Goal: Task Accomplishment & Management: Complete application form

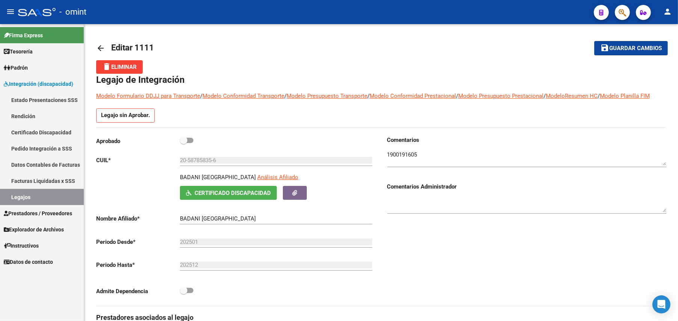
click at [9, 198] on link "Legajos" at bounding box center [42, 197] width 84 height 16
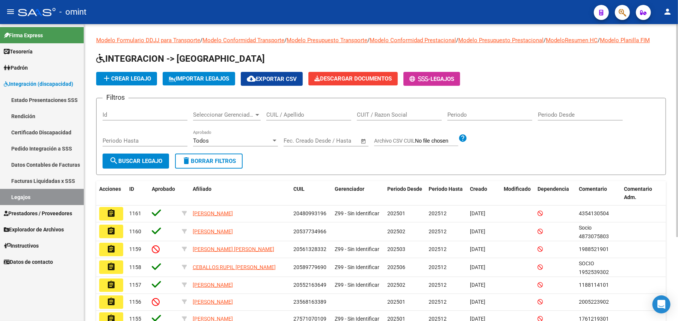
click at [301, 110] on div "CUIL / Apellido" at bounding box center [309, 112] width 85 height 16
click at [300, 113] on input "CUIL / Apellido" at bounding box center [309, 114] width 85 height 7
paste input "23-52935805-9"
click at [299, 113] on input "23-52935805-9" at bounding box center [309, 114] width 85 height 7
click at [276, 113] on input "23-529358059" at bounding box center [309, 114] width 85 height 7
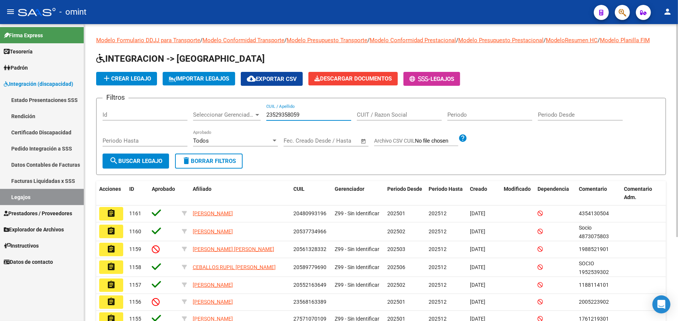
type input "23529358059"
click at [138, 156] on button "search Buscar Legajo" at bounding box center [136, 160] width 67 height 15
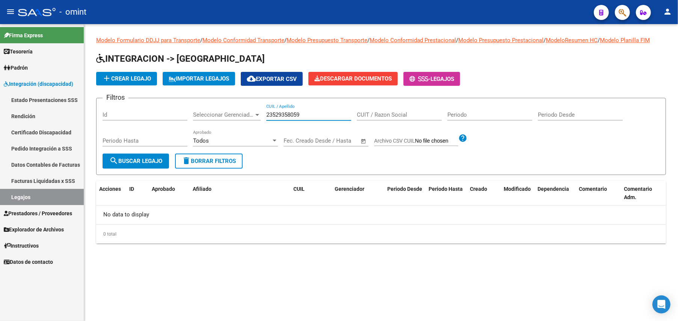
drag, startPoint x: 304, startPoint y: 115, endPoint x: 258, endPoint y: 113, distance: 46.3
click at [258, 113] on div "Filtros Id Seleccionar Gerenciador Seleccionar Gerenciador 23529358059 CUIL / A…" at bounding box center [381, 128] width 557 height 49
paste input "23575265219"
type input "23575265219"
click at [144, 159] on span "search Buscar Legajo" at bounding box center [135, 160] width 53 height 7
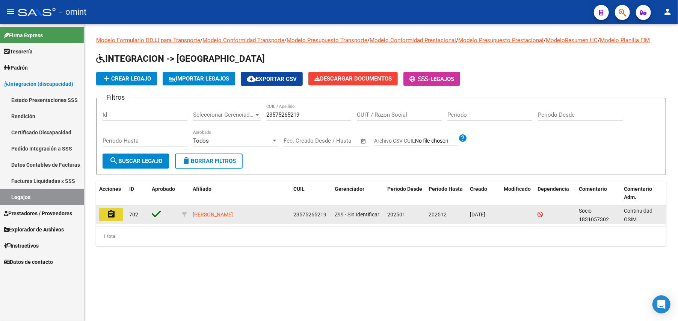
click at [108, 217] on mat-icon "assignment" at bounding box center [111, 213] width 9 height 9
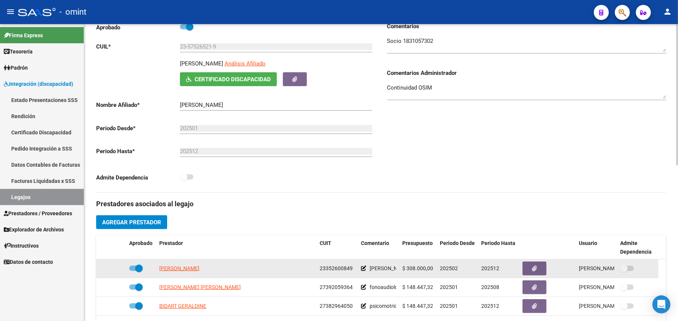
scroll to position [250, 0]
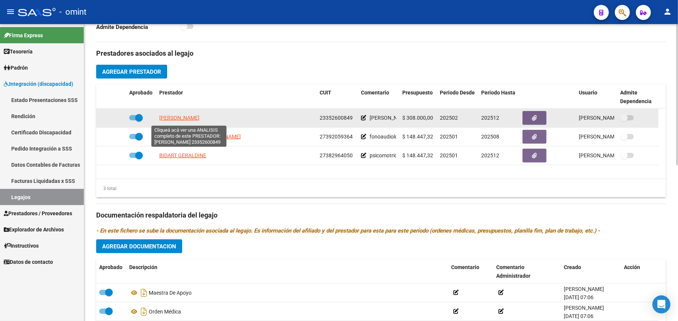
click at [179, 118] on span "[PERSON_NAME]" at bounding box center [179, 118] width 40 height 6
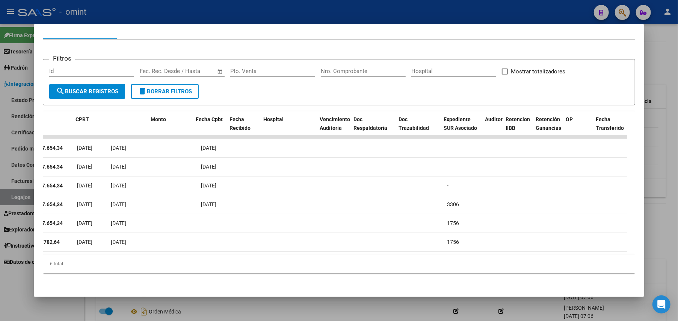
scroll to position [0, 0]
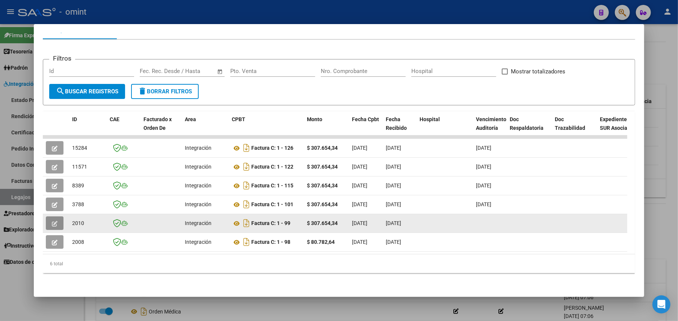
click at [52, 221] on icon "button" at bounding box center [55, 224] width 6 height 6
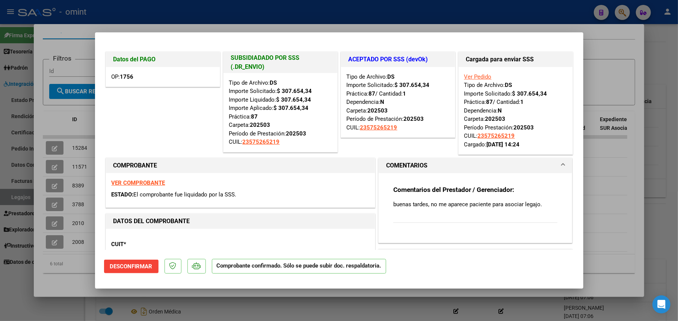
click at [613, 35] on div at bounding box center [339, 160] width 678 height 321
type input "$ 0,00"
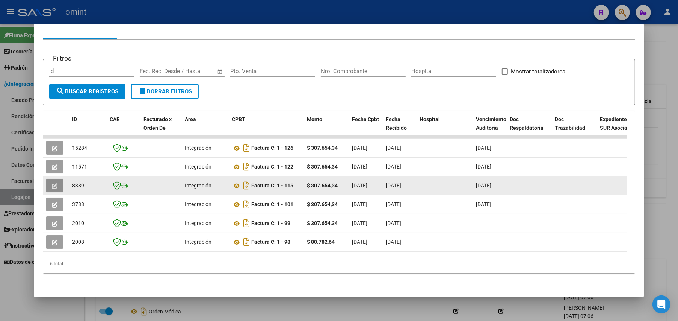
click at [57, 179] on button "button" at bounding box center [55, 186] width 18 height 14
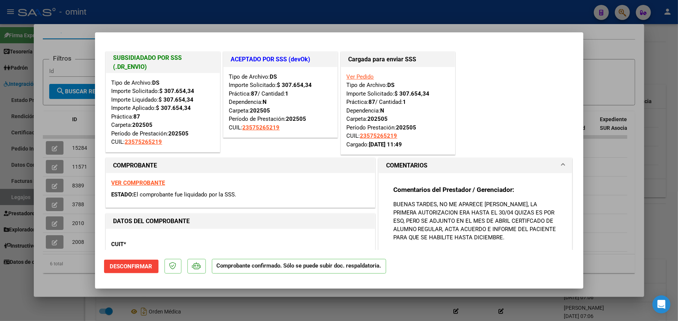
click at [618, 64] on div at bounding box center [339, 160] width 678 height 321
type input "$ 0,00"
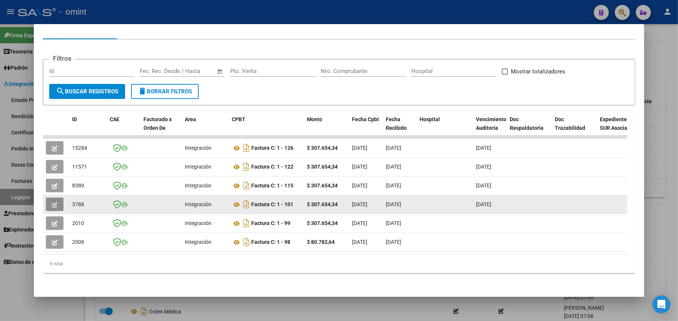
click at [55, 201] on span "button" at bounding box center [55, 204] width 6 height 7
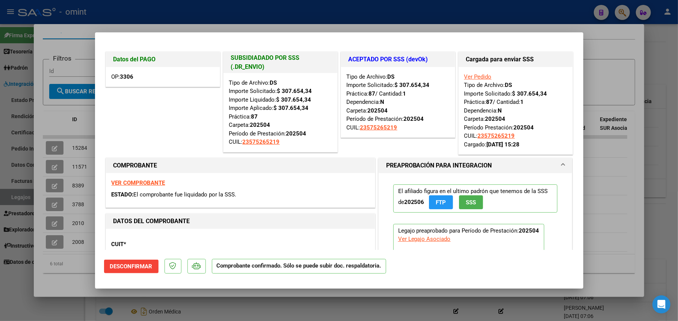
click at [625, 53] on div at bounding box center [339, 160] width 678 height 321
type input "$ 0,00"
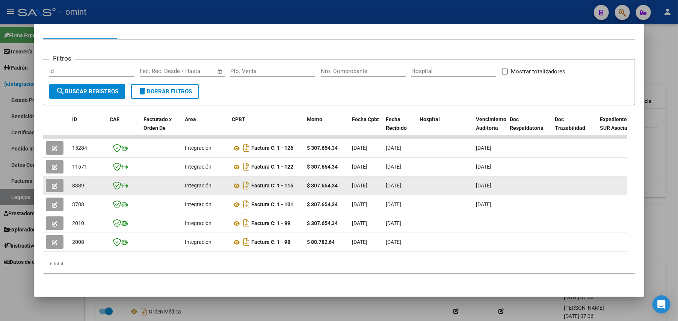
click at [50, 179] on button "button" at bounding box center [55, 186] width 18 height 14
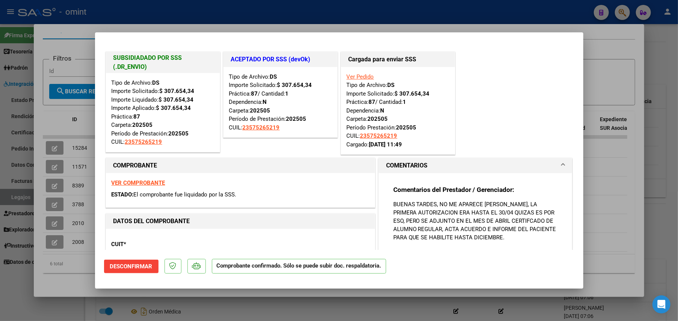
click at [623, 65] on div at bounding box center [339, 160] width 678 height 321
type input "$ 0,00"
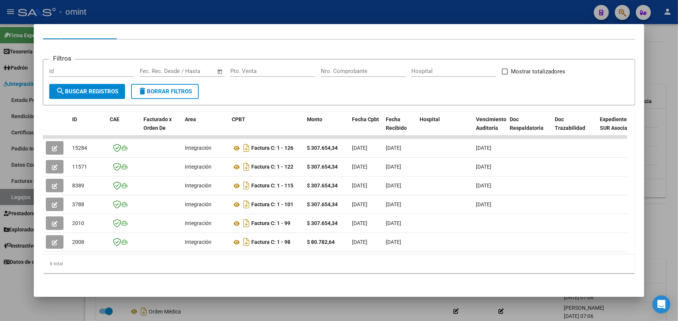
click at [659, 138] on div at bounding box center [339, 160] width 678 height 321
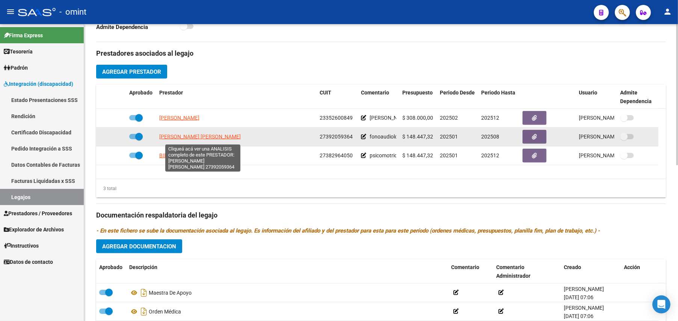
click at [191, 136] on span "[PERSON_NAME] [PERSON_NAME]" at bounding box center [200, 136] width 82 height 6
type textarea "27392059364"
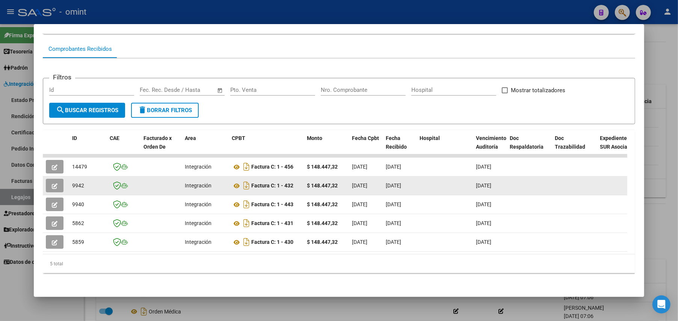
click at [55, 183] on icon "button" at bounding box center [55, 186] width 6 height 6
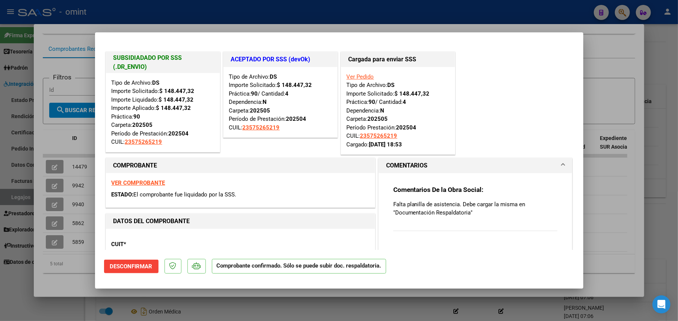
click at [603, 62] on div at bounding box center [339, 160] width 678 height 321
type input "$ 0,00"
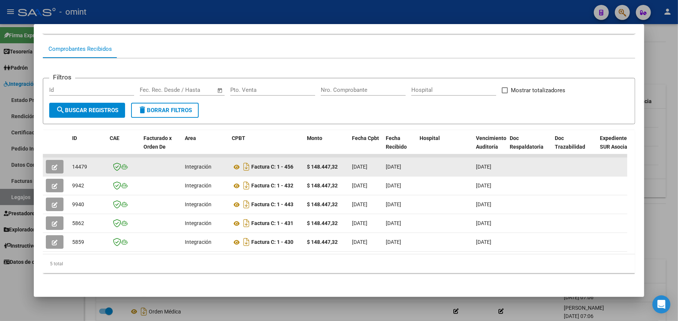
click at [52, 164] on icon "button" at bounding box center [55, 167] width 6 height 6
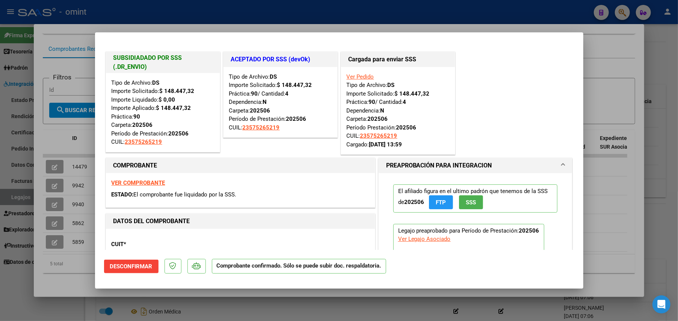
click at [631, 59] on div at bounding box center [339, 160] width 678 height 321
type input "$ 0,00"
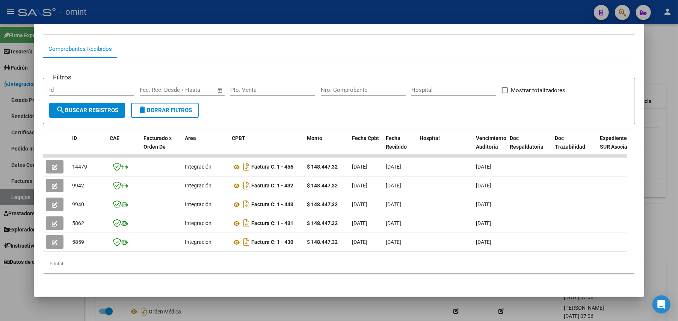
click at [655, 167] on div at bounding box center [339, 160] width 678 height 321
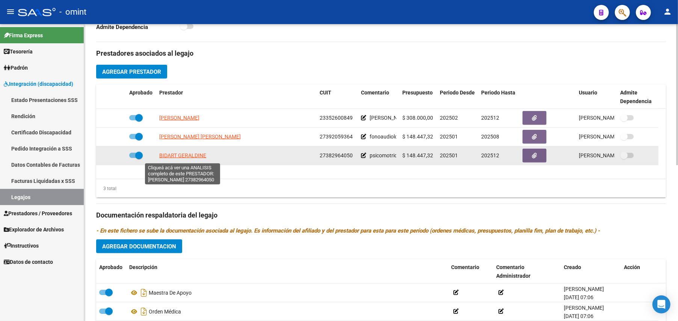
click at [186, 156] on span "BIDART GERALDINE" at bounding box center [182, 155] width 47 height 6
type textarea "27382964050"
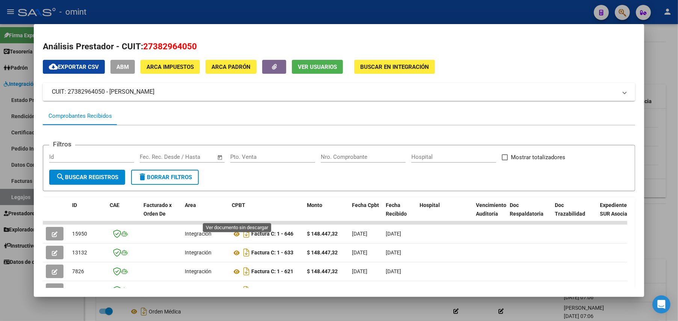
scroll to position [94, 0]
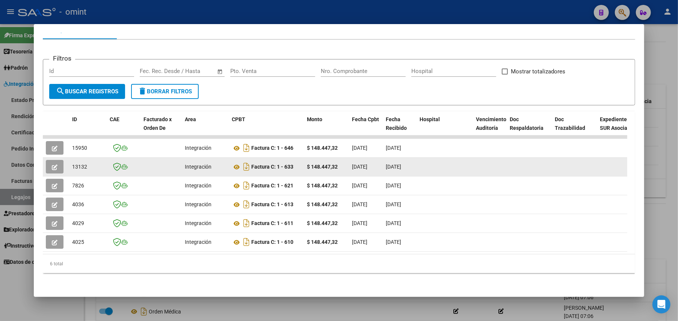
click at [52, 164] on icon "button" at bounding box center [55, 167] width 6 height 6
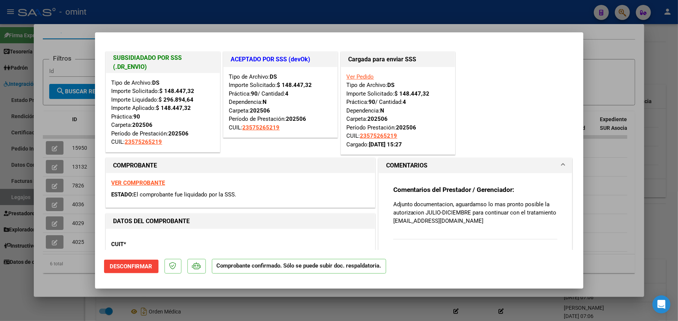
click at [617, 52] on div at bounding box center [339, 160] width 678 height 321
type input "$ 0,00"
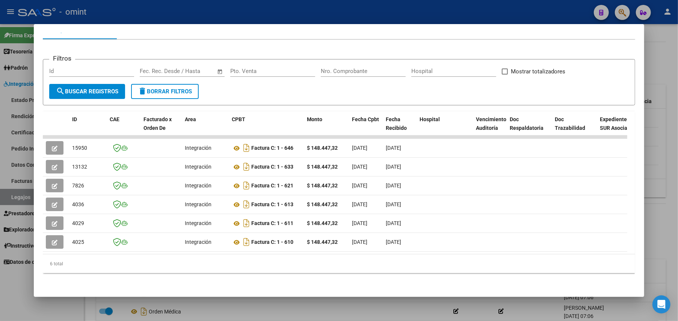
click at [656, 160] on div at bounding box center [339, 160] width 678 height 321
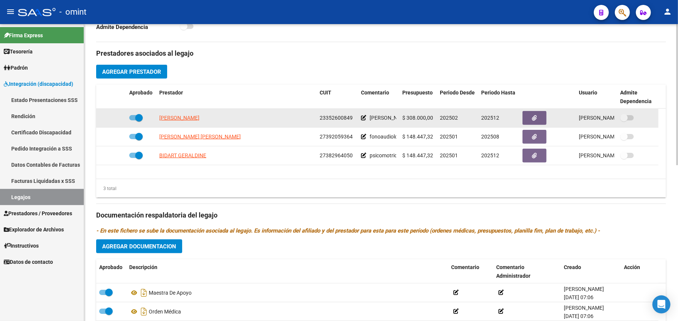
scroll to position [0, 0]
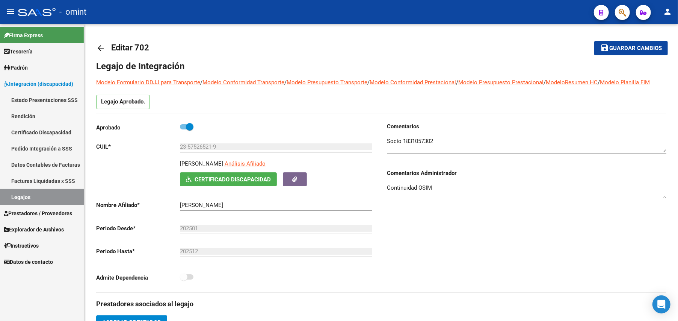
click at [11, 194] on link "Legajos" at bounding box center [42, 197] width 84 height 16
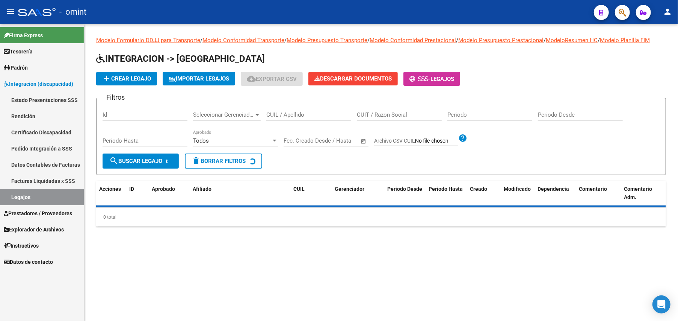
click at [281, 112] on input "CUIL / Apellido" at bounding box center [309, 114] width 85 height 7
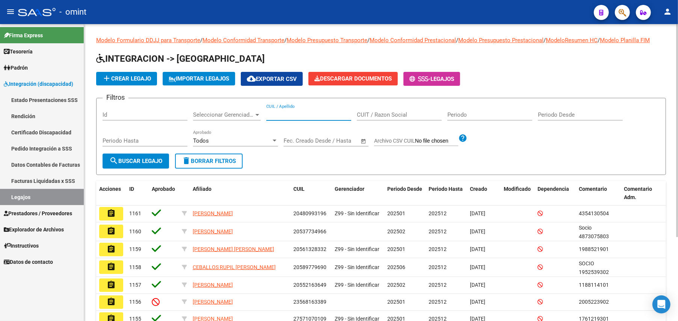
paste input "20544411188"
type input "20544411188"
click at [140, 161] on span "search Buscar Legajo" at bounding box center [135, 160] width 53 height 7
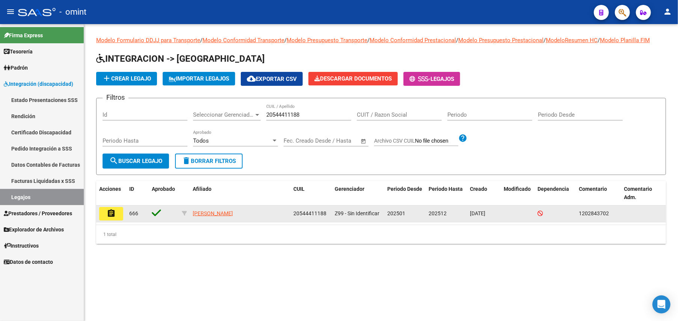
click at [111, 217] on mat-icon "assignment" at bounding box center [111, 213] width 9 height 9
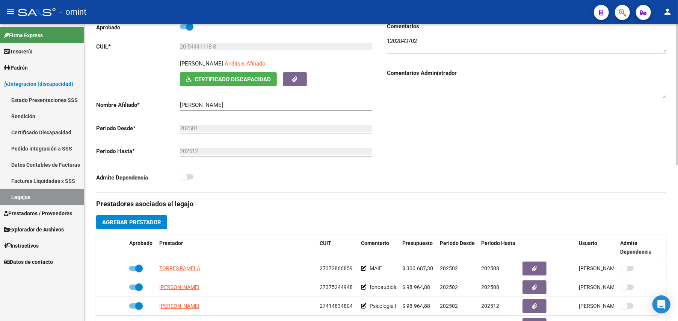
scroll to position [250, 0]
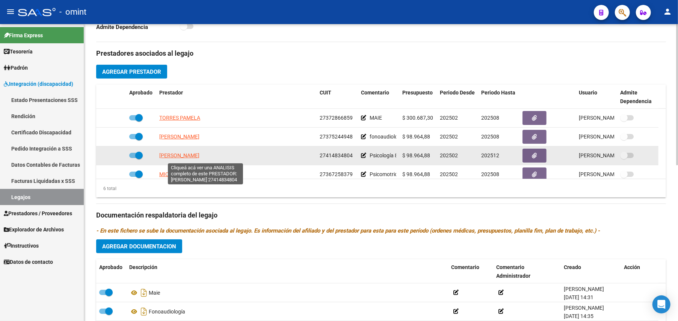
click at [196, 155] on span "[PERSON_NAME]" at bounding box center [179, 155] width 40 height 6
type textarea "27414834804"
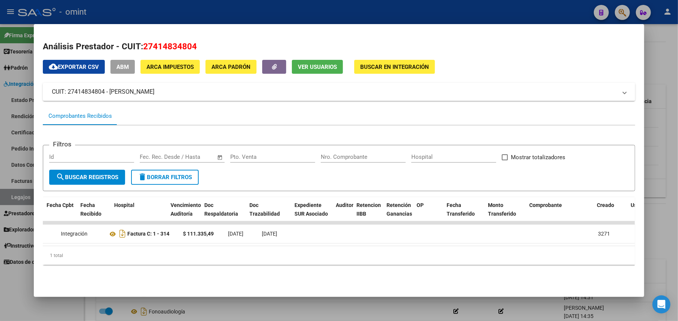
scroll to position [0, 0]
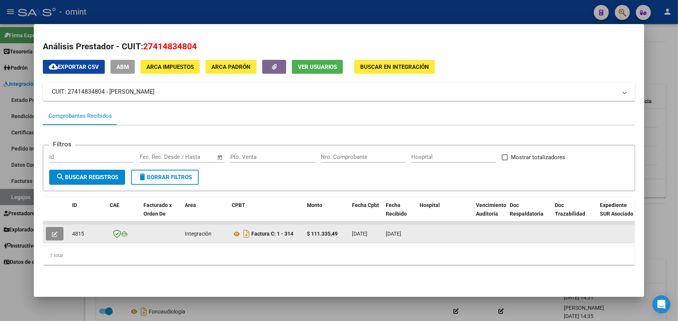
click at [50, 231] on button "button" at bounding box center [55, 234] width 18 height 14
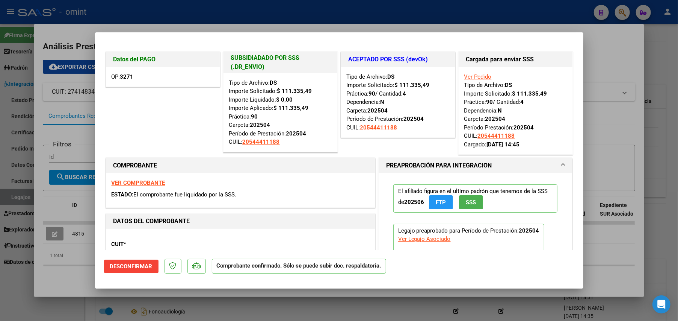
click at [622, 90] on div at bounding box center [339, 160] width 678 height 321
type input "$ 0,00"
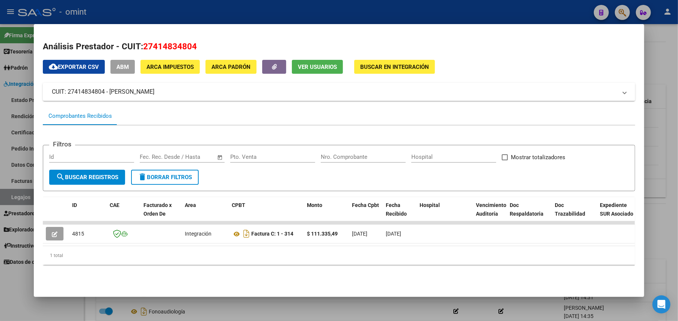
click at [662, 89] on div at bounding box center [339, 160] width 678 height 321
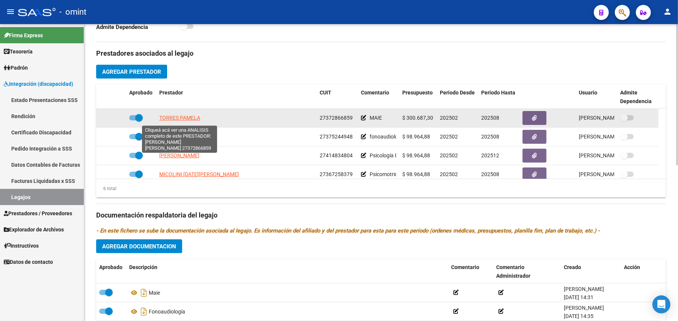
click at [177, 121] on span "TORRES PAMELA" at bounding box center [179, 118] width 41 height 6
type textarea "27372866859"
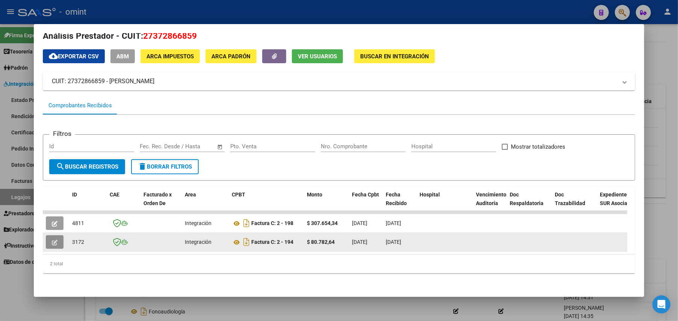
click at [54, 239] on icon "button" at bounding box center [55, 242] width 6 height 6
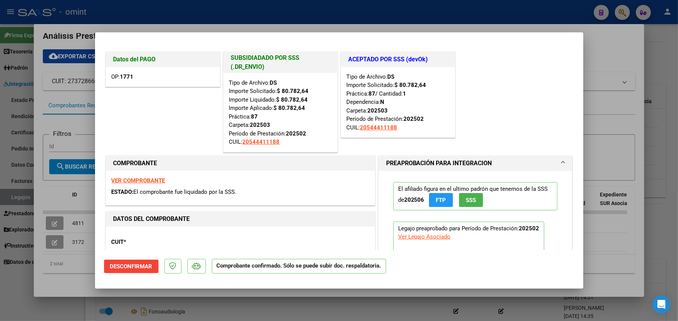
click at [617, 50] on div at bounding box center [339, 160] width 678 height 321
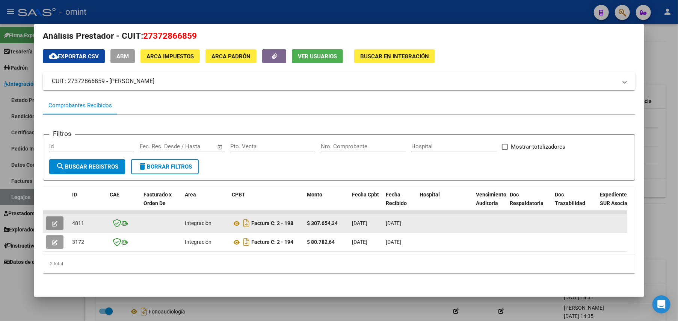
click at [58, 217] on button "button" at bounding box center [55, 223] width 18 height 14
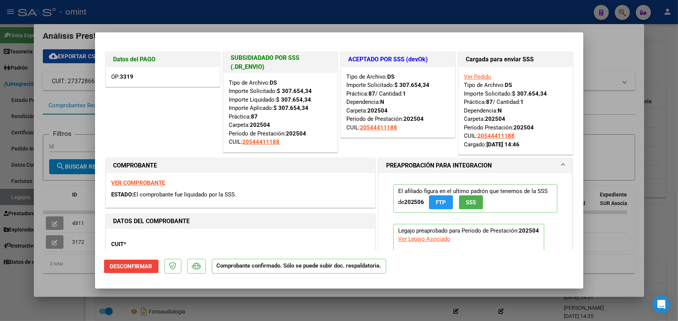
click at [610, 44] on div at bounding box center [339, 160] width 678 height 321
type input "$ 0,00"
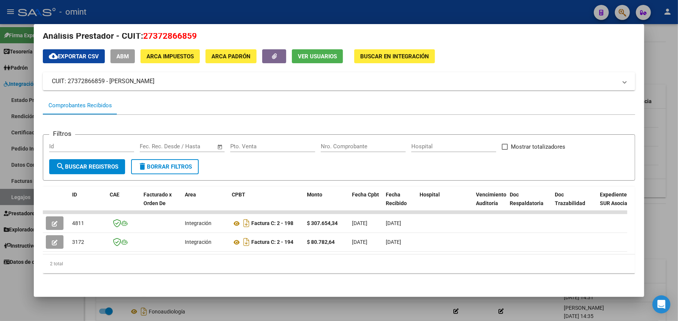
click at [659, 69] on div at bounding box center [339, 160] width 678 height 321
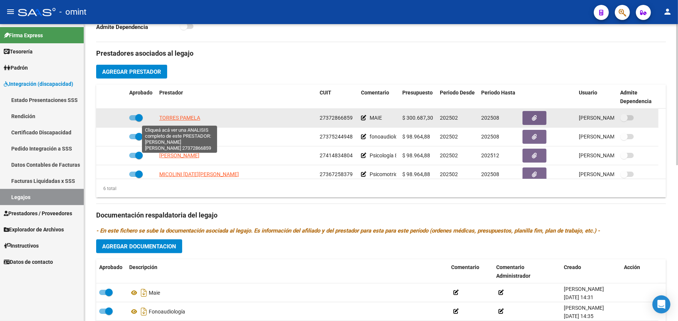
click at [170, 119] on span "TORRES PAMELA" at bounding box center [179, 118] width 41 height 6
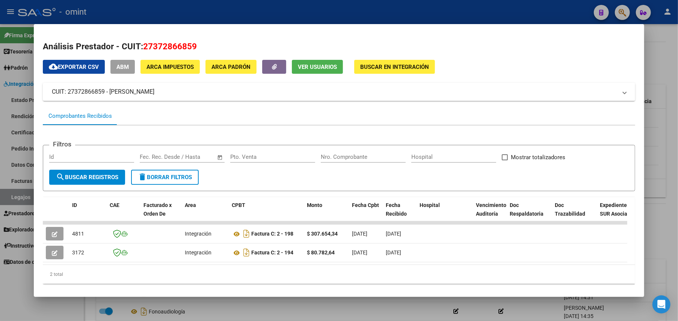
click at [665, 56] on div at bounding box center [339, 160] width 678 height 321
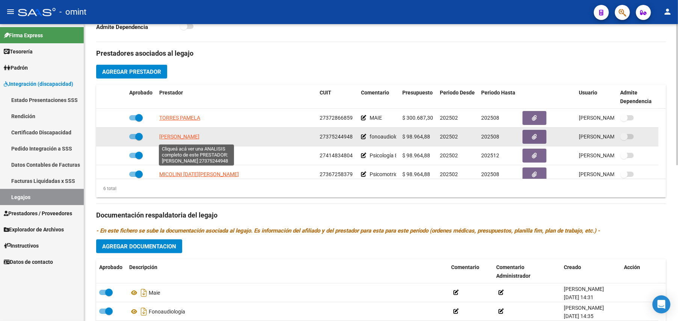
click at [194, 138] on span "[PERSON_NAME]" at bounding box center [179, 136] width 40 height 6
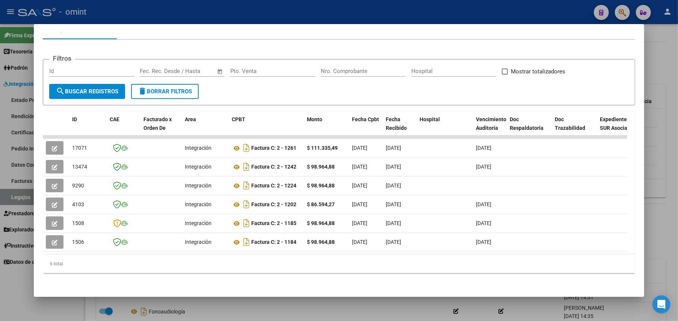
click at [658, 163] on div at bounding box center [339, 160] width 678 height 321
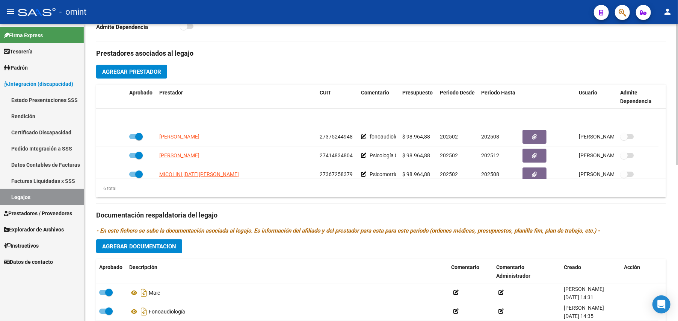
scroll to position [45, 0]
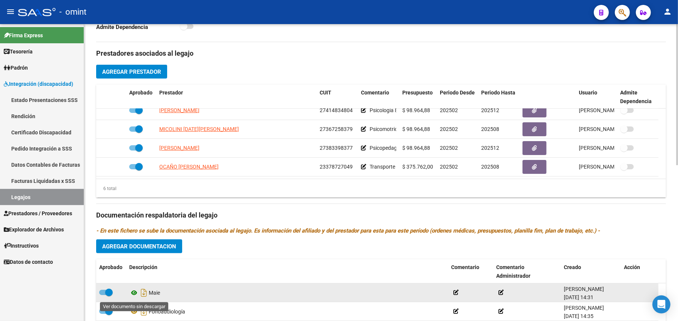
click at [135, 290] on icon at bounding box center [134, 292] width 10 height 9
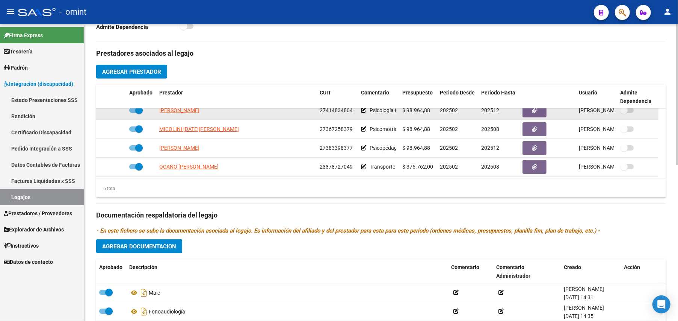
scroll to position [0, 0]
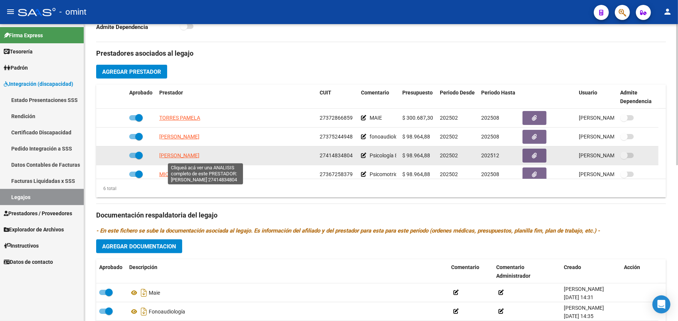
click at [200, 156] on span "[PERSON_NAME]" at bounding box center [179, 155] width 40 height 6
type textarea "27414834804"
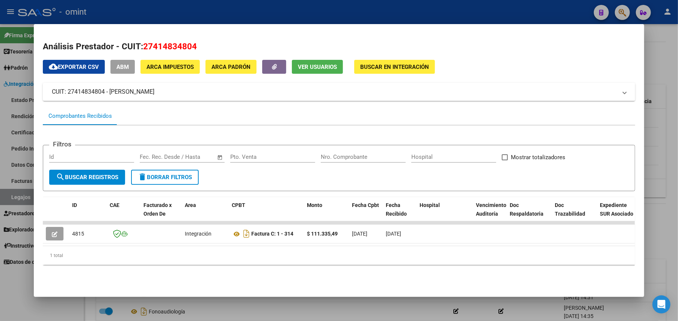
click at [663, 60] on div at bounding box center [339, 160] width 678 height 321
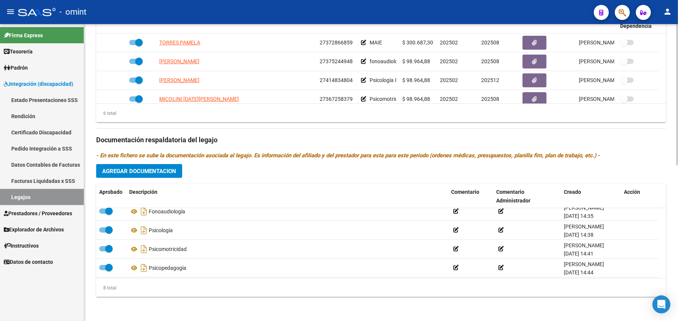
scroll to position [14, 0]
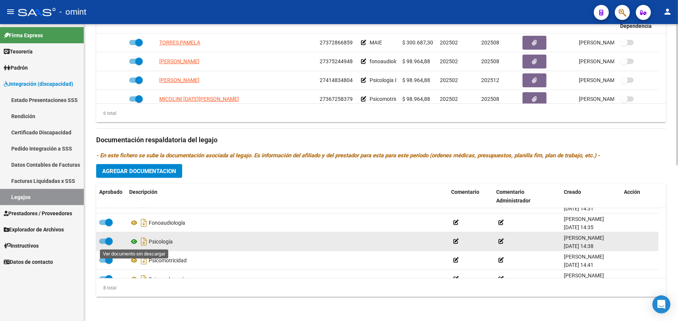
click at [136, 241] on icon at bounding box center [134, 241] width 10 height 9
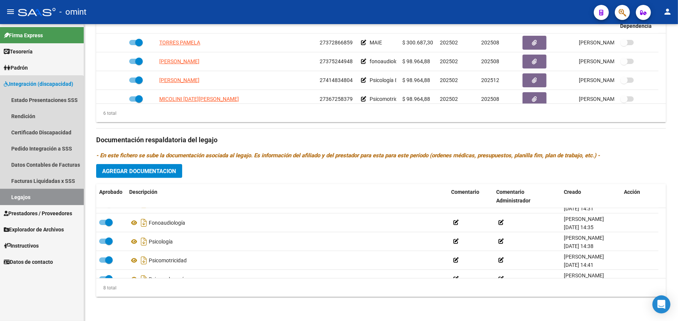
click at [18, 198] on link "Legajos" at bounding box center [42, 197] width 84 height 16
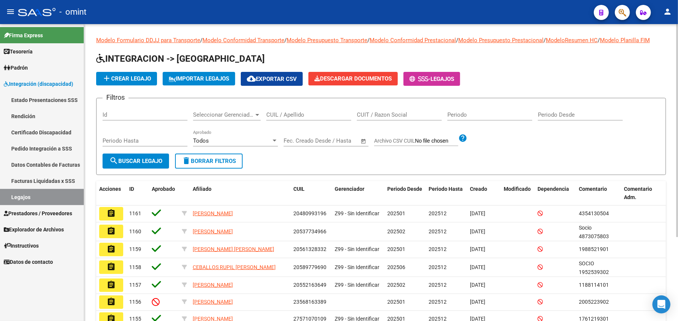
click at [291, 112] on input "CUIL / Apellido" at bounding box center [309, 114] width 85 height 7
paste input "20522288773"
type input "20522288773"
click at [136, 156] on button "search Buscar Legajo" at bounding box center [136, 160] width 67 height 15
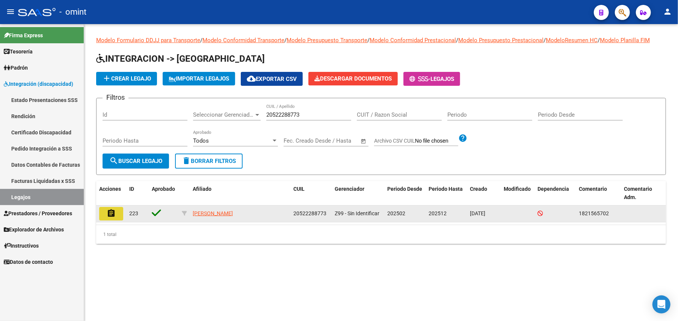
click at [116, 215] on button "assignment" at bounding box center [111, 214] width 24 height 14
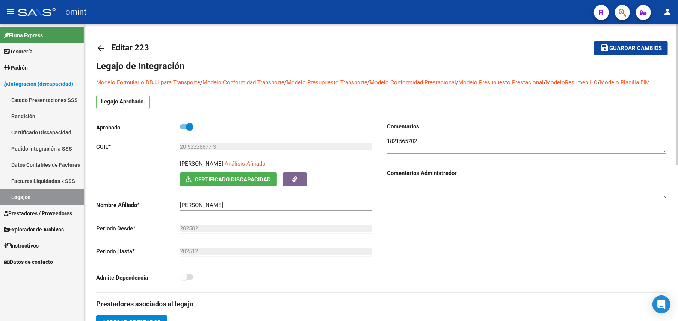
scroll to position [250, 0]
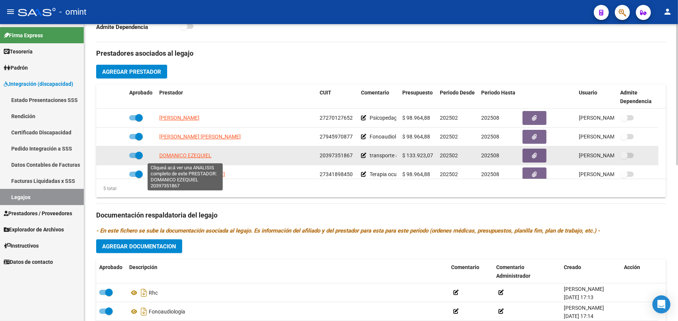
click at [196, 156] on span "DOMANICO EZEQUIEL" at bounding box center [185, 155] width 52 height 6
type textarea "20397351867"
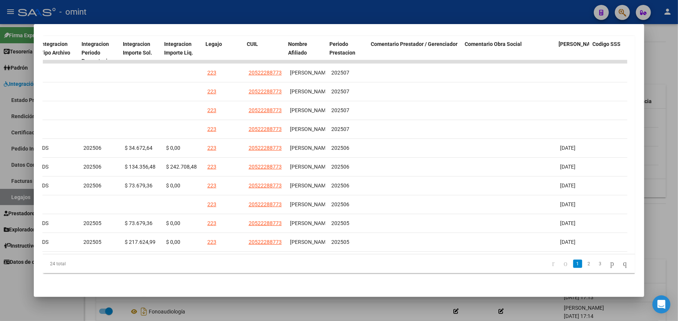
scroll to position [0, 1032]
click at [585, 263] on link "2" at bounding box center [589, 263] width 9 height 8
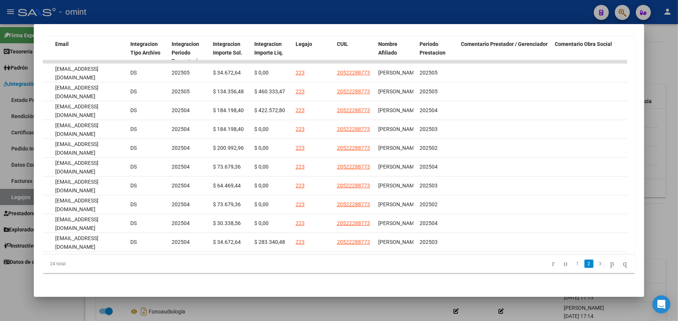
scroll to position [0, 1039]
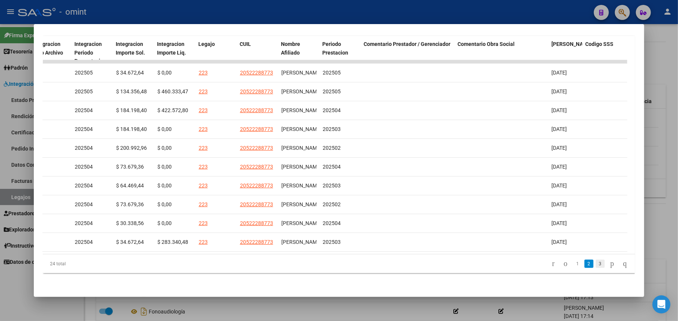
click at [596, 262] on link "3" at bounding box center [600, 263] width 9 height 8
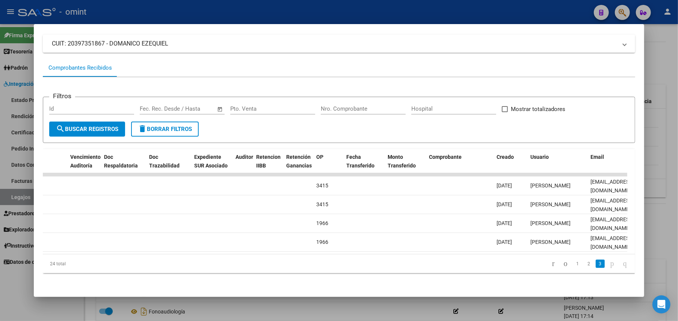
scroll to position [0, 0]
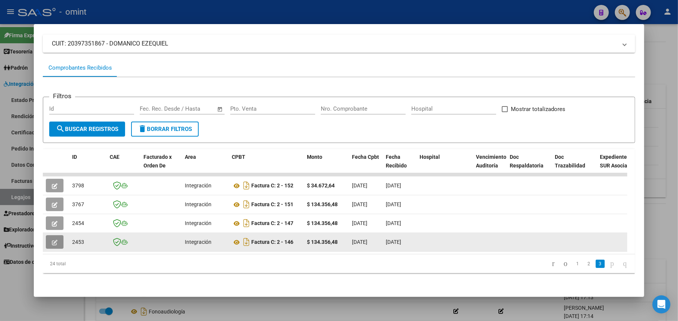
click at [53, 239] on icon "button" at bounding box center [55, 242] width 6 height 6
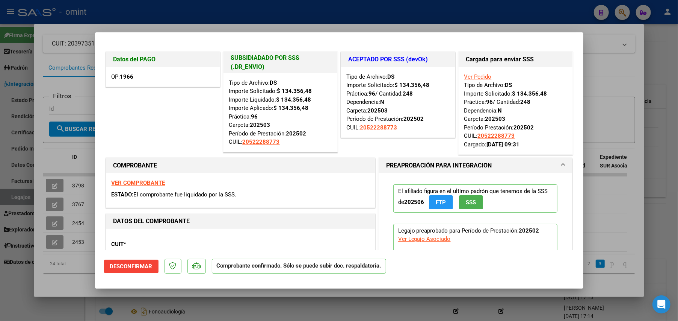
click at [659, 55] on div at bounding box center [339, 160] width 678 height 321
type input "$ 0,00"
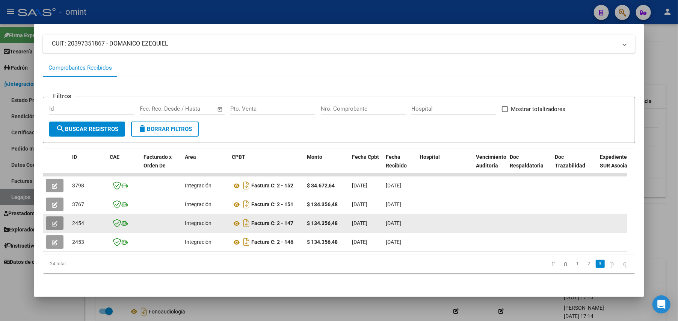
click at [49, 216] on button "button" at bounding box center [55, 223] width 18 height 14
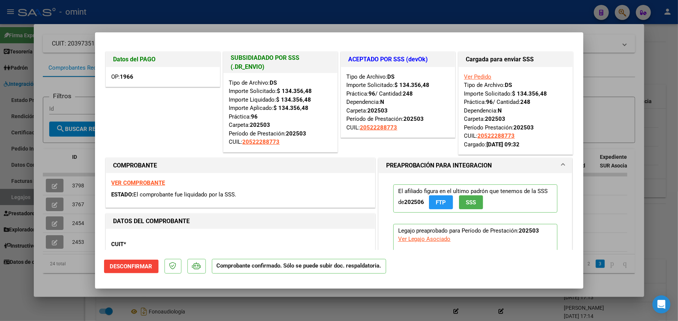
click at [653, 53] on div at bounding box center [339, 160] width 678 height 321
type input "$ 0,00"
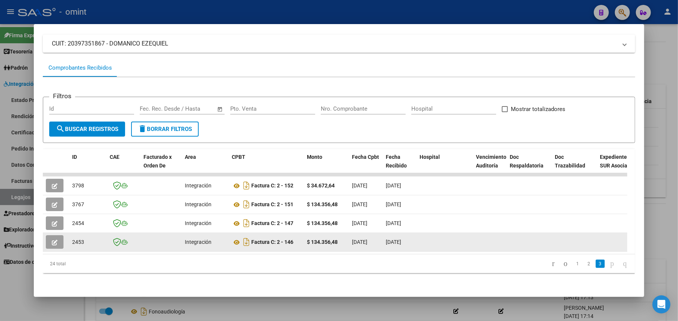
click at [55, 239] on icon "button" at bounding box center [55, 242] width 6 height 6
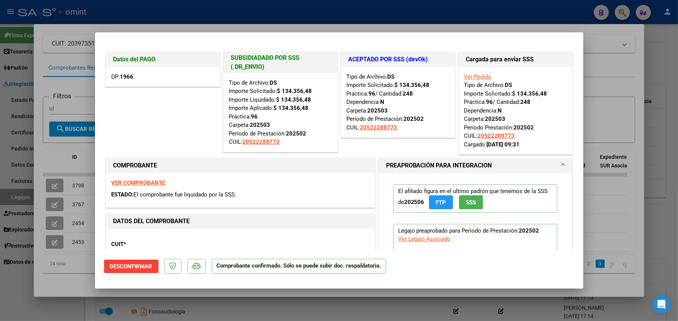
click at [664, 60] on div at bounding box center [339, 160] width 678 height 321
type input "$ 0,00"
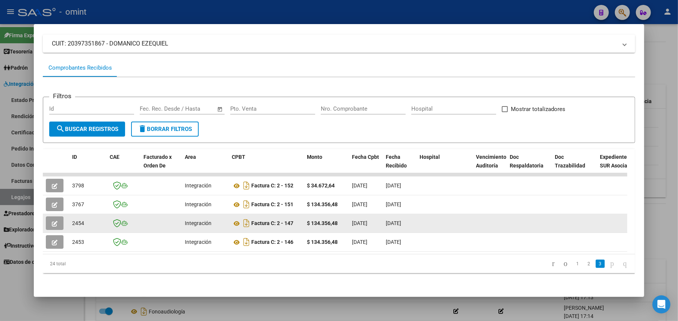
click at [48, 216] on button "button" at bounding box center [55, 223] width 18 height 14
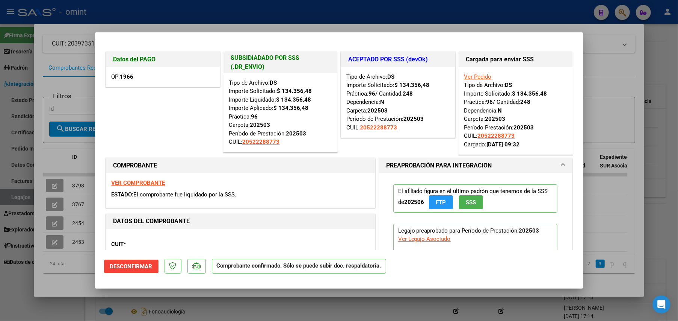
click at [608, 61] on div at bounding box center [339, 160] width 678 height 321
type input "$ 0,00"
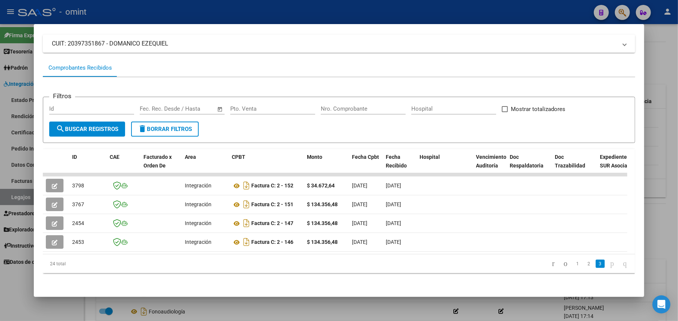
click at [665, 66] on div at bounding box center [339, 160] width 678 height 321
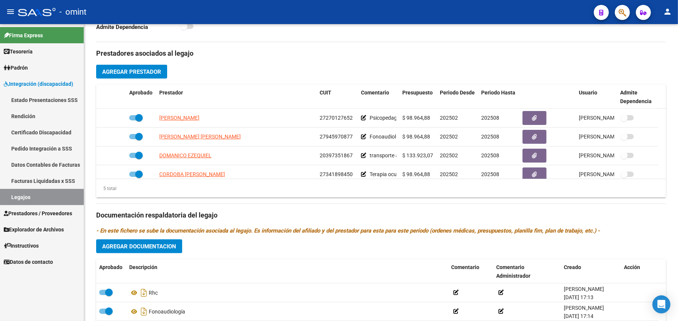
click at [23, 198] on link "Legajos" at bounding box center [42, 197] width 84 height 16
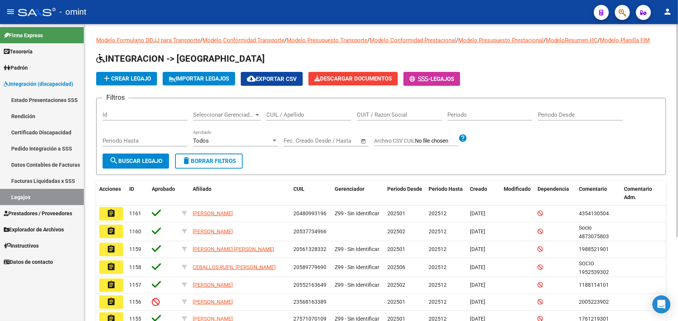
click at [301, 114] on input "CUIL / Apellido" at bounding box center [309, 114] width 85 height 7
paste input "20581659130"
type input "20581659130"
click at [138, 165] on button "search Buscar Legajo" at bounding box center [136, 160] width 67 height 15
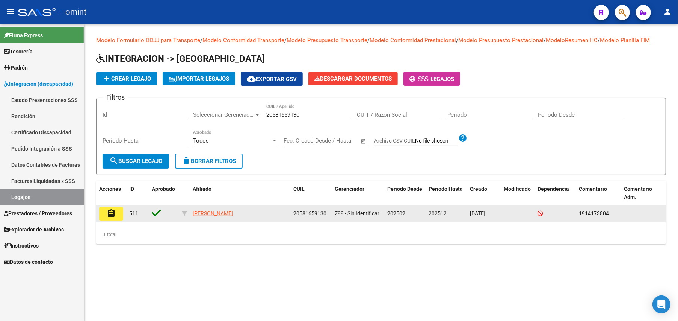
click at [110, 212] on mat-icon "assignment" at bounding box center [111, 213] width 9 height 9
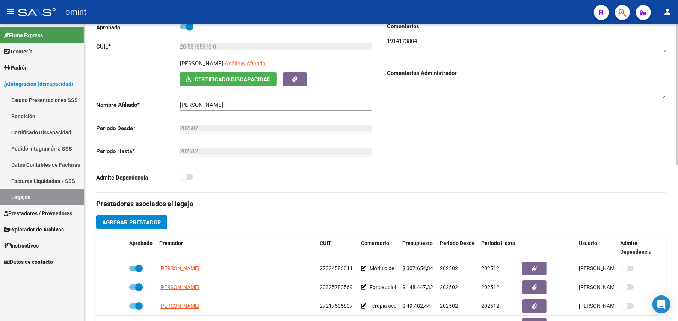
scroll to position [200, 0]
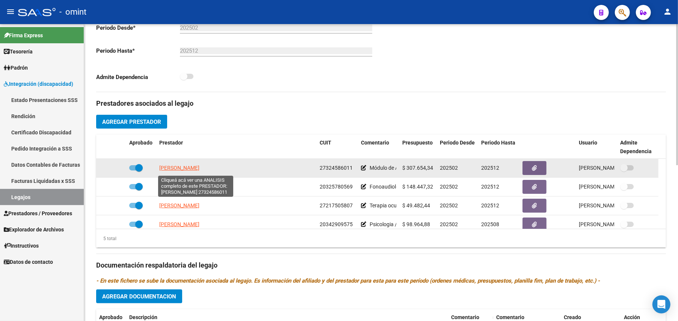
click at [182, 166] on span "[PERSON_NAME]" at bounding box center [179, 168] width 40 height 6
type textarea "27324586011"
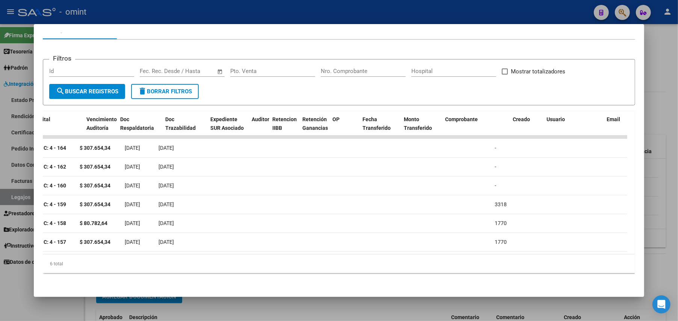
scroll to position [0, 0]
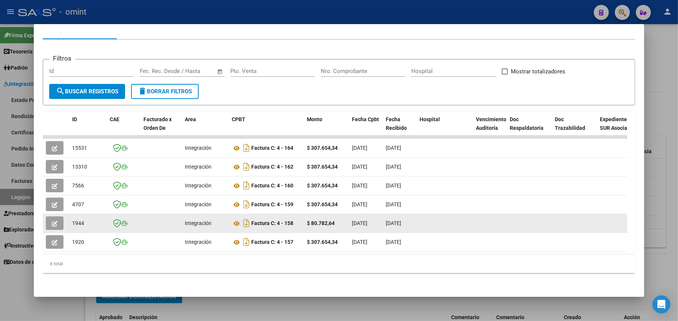
click at [57, 216] on button "button" at bounding box center [55, 223] width 18 height 14
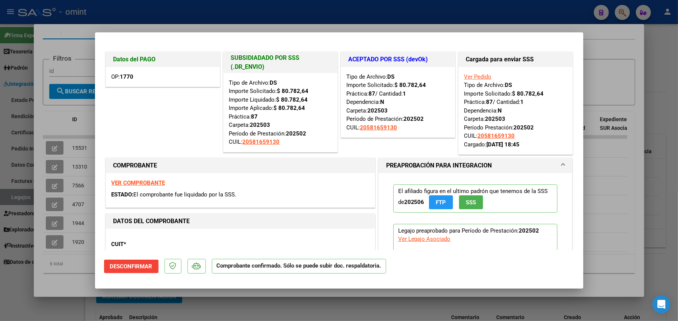
click at [653, 65] on div at bounding box center [339, 160] width 678 height 321
type input "$ 0,00"
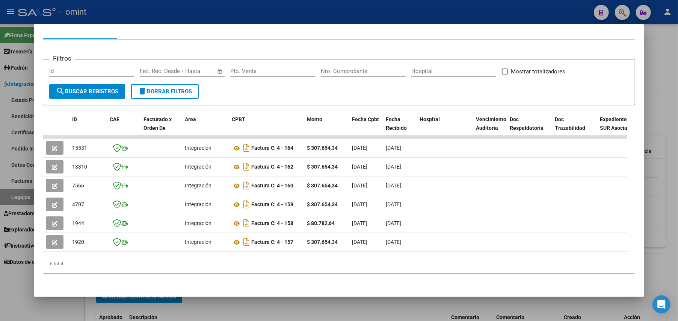
click at [667, 61] on div at bounding box center [339, 160] width 678 height 321
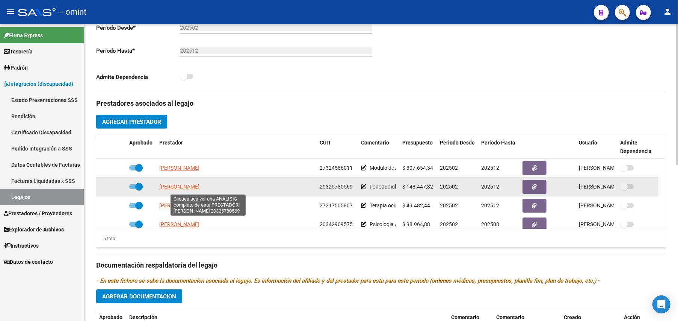
click at [200, 186] on span "[PERSON_NAME]" at bounding box center [179, 186] width 40 height 6
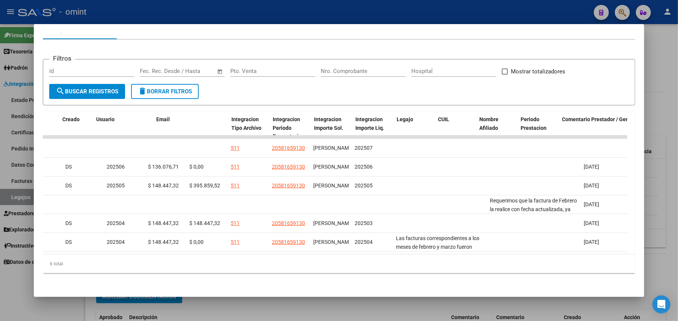
scroll to position [0, 1039]
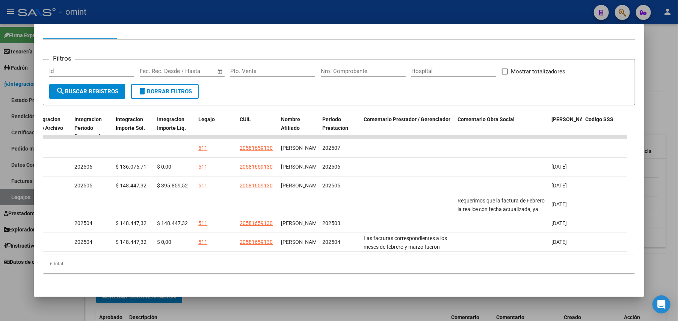
click at [670, 89] on div at bounding box center [339, 160] width 678 height 321
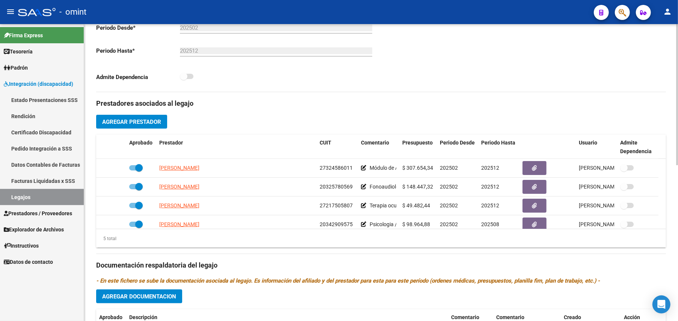
scroll to position [0, 0]
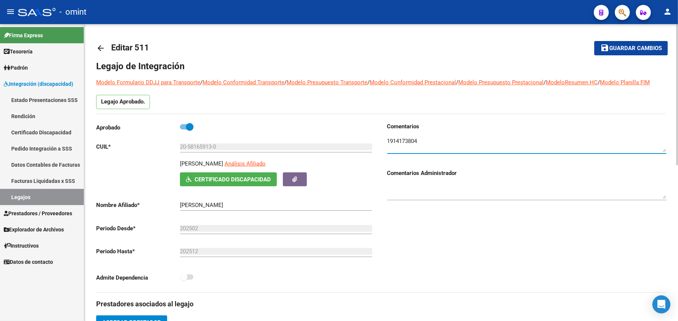
drag, startPoint x: 421, startPoint y: 141, endPoint x: 387, endPoint y: 141, distance: 34.2
click at [387, 141] on div "Comentarios Comentarios Administrador" at bounding box center [524, 207] width 285 height 170
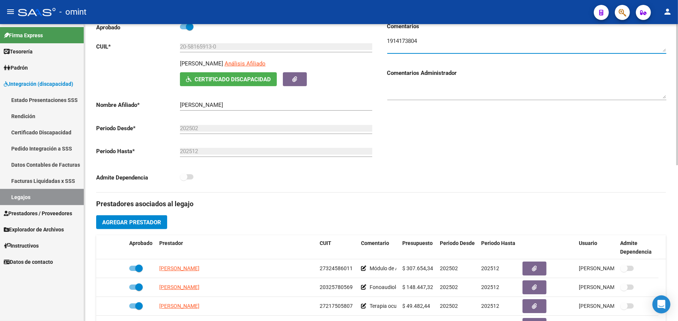
scroll to position [150, 0]
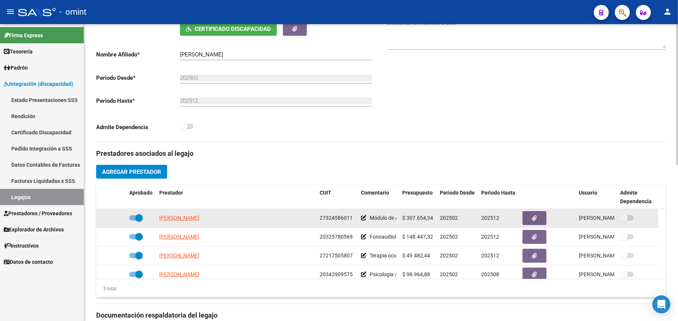
click at [190, 222] on app-link-go-to "[PERSON_NAME]" at bounding box center [179, 218] width 40 height 9
click at [194, 217] on span "[PERSON_NAME]" at bounding box center [179, 218] width 40 height 6
type textarea "27324586011"
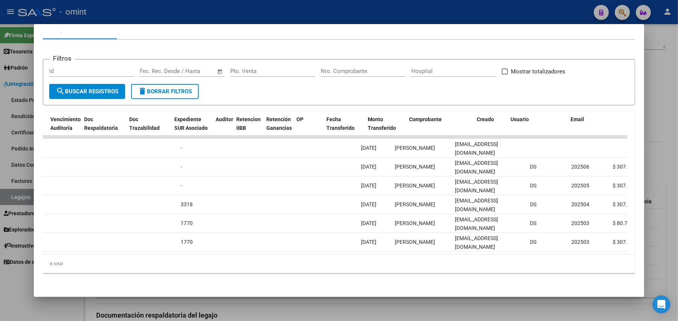
scroll to position [0, 0]
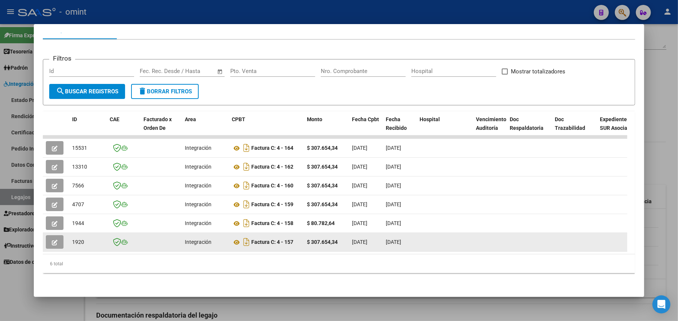
click at [54, 239] on icon "button" at bounding box center [55, 242] width 6 height 6
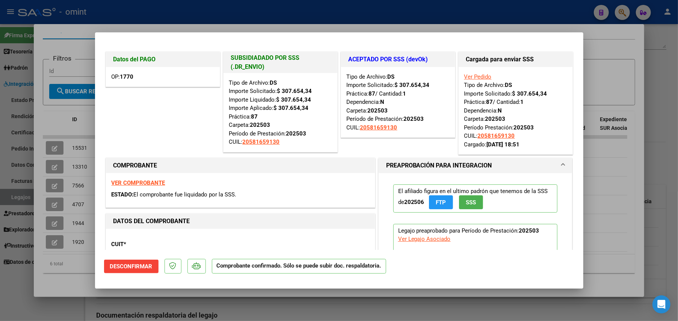
click at [641, 50] on div at bounding box center [339, 160] width 678 height 321
type input "$ 0,00"
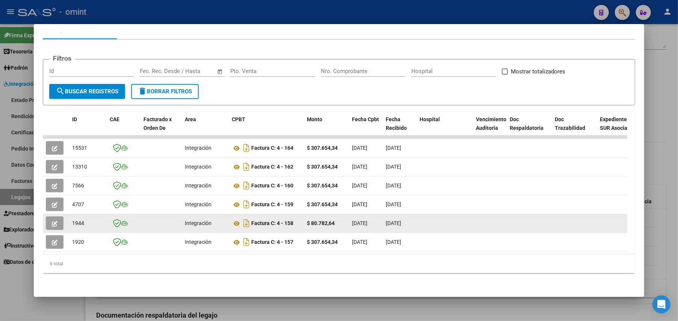
click at [50, 216] on button "button" at bounding box center [55, 223] width 18 height 14
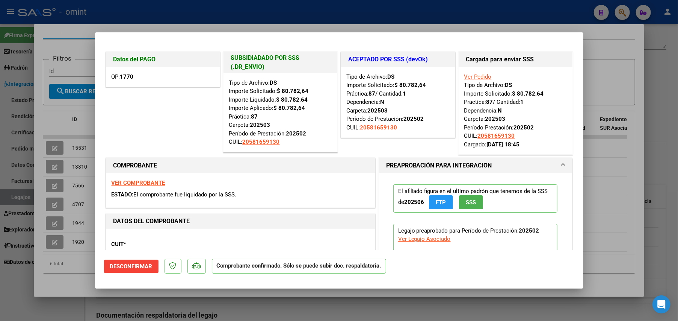
click at [605, 60] on div at bounding box center [339, 160] width 678 height 321
type input "$ 0,00"
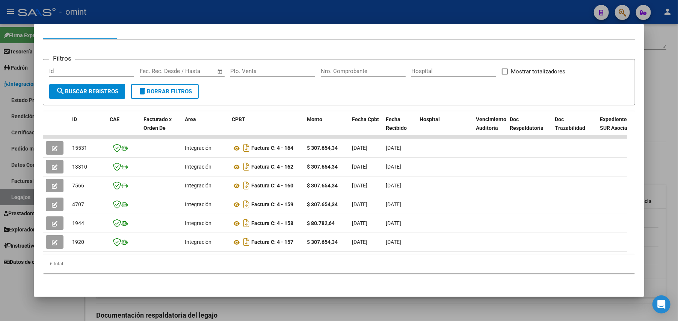
click at [659, 119] on div at bounding box center [339, 160] width 678 height 321
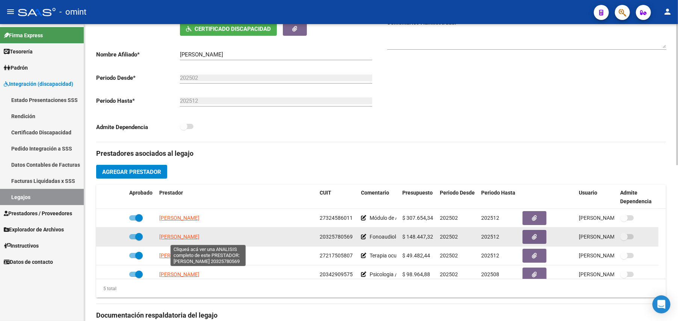
click at [184, 237] on span "[PERSON_NAME]" at bounding box center [179, 236] width 40 height 6
type textarea "20325780569"
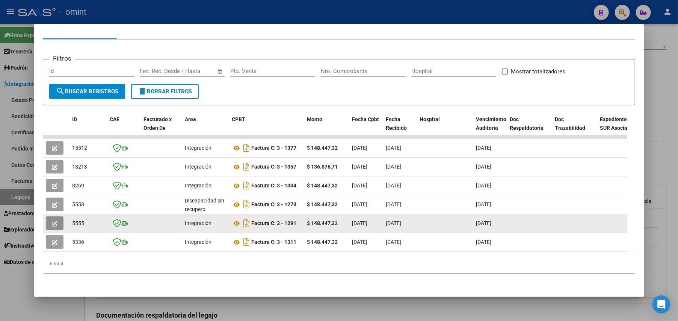
click at [52, 221] on icon "button" at bounding box center [55, 224] width 6 height 6
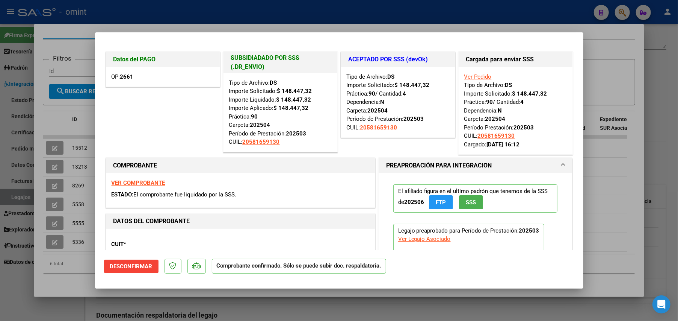
click at [612, 41] on div at bounding box center [339, 160] width 678 height 321
type input "$ 0,00"
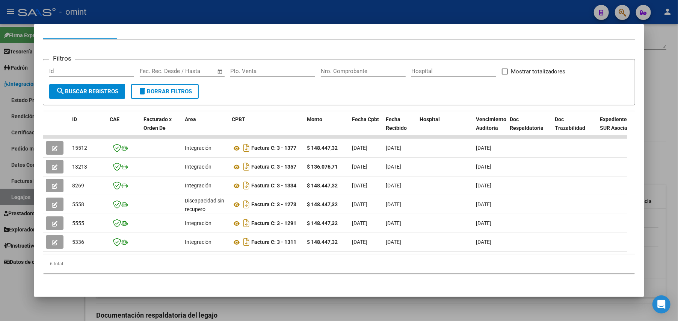
click at [665, 110] on div at bounding box center [339, 160] width 678 height 321
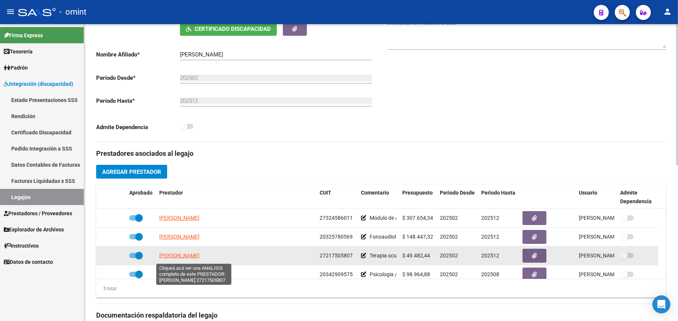
click at [194, 256] on span "[PERSON_NAME]" at bounding box center [179, 255] width 40 height 6
type textarea "27217505807"
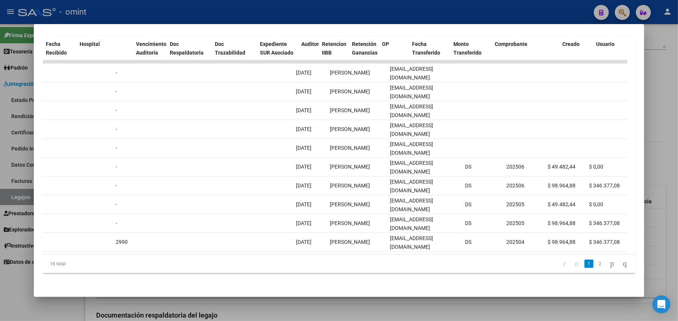
scroll to position [0, 1039]
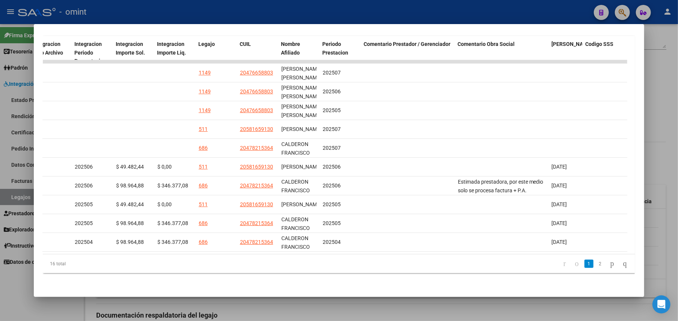
click at [596, 263] on link "2" at bounding box center [600, 263] width 9 height 8
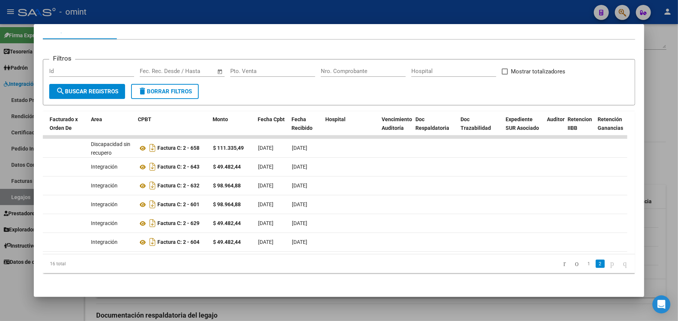
scroll to position [0, 0]
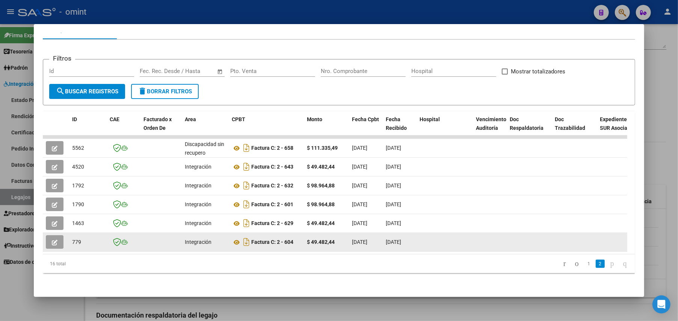
click at [56, 239] on icon "button" at bounding box center [55, 242] width 6 height 6
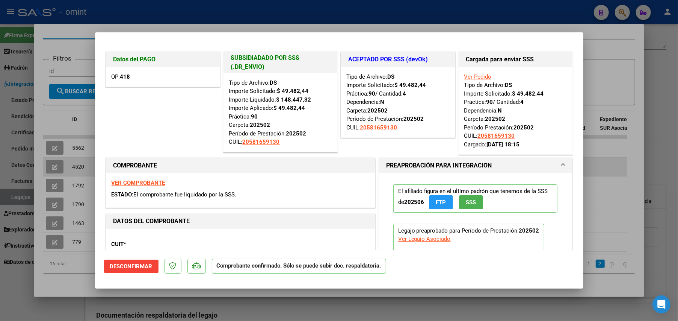
click at [597, 163] on div at bounding box center [339, 160] width 678 height 321
type input "$ 0,00"
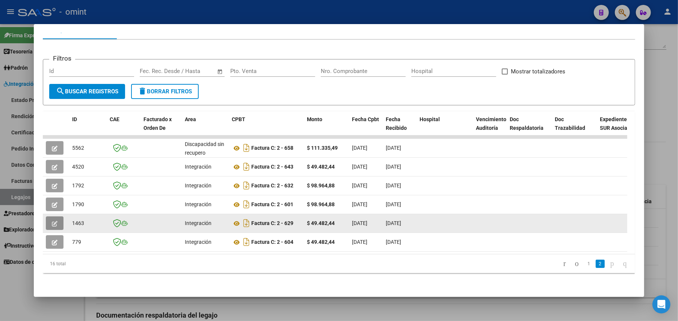
click at [53, 221] on icon "button" at bounding box center [55, 224] width 6 height 6
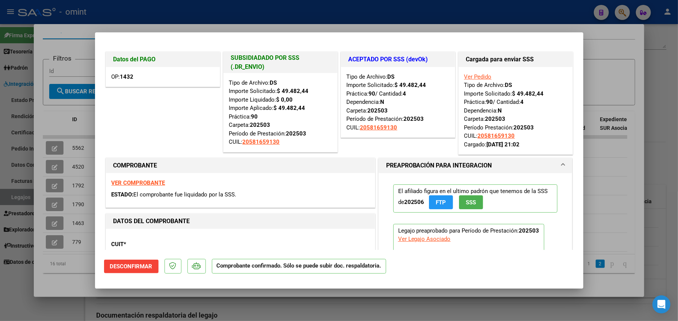
click at [614, 182] on div at bounding box center [339, 160] width 678 height 321
type input "$ 0,00"
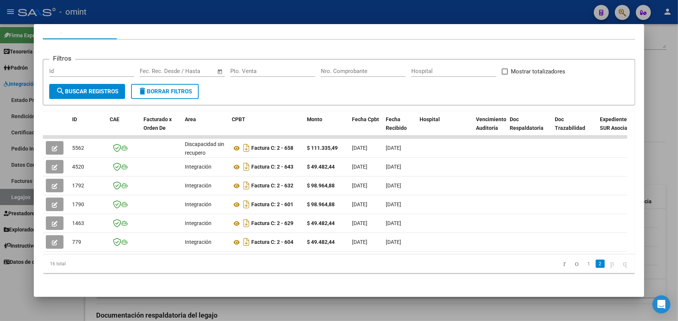
click at [662, 162] on div at bounding box center [339, 160] width 678 height 321
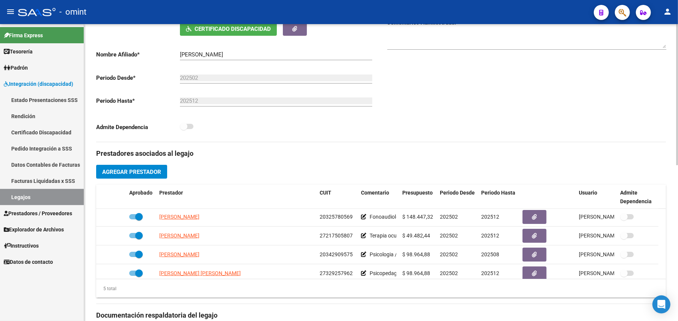
scroll to position [26, 0]
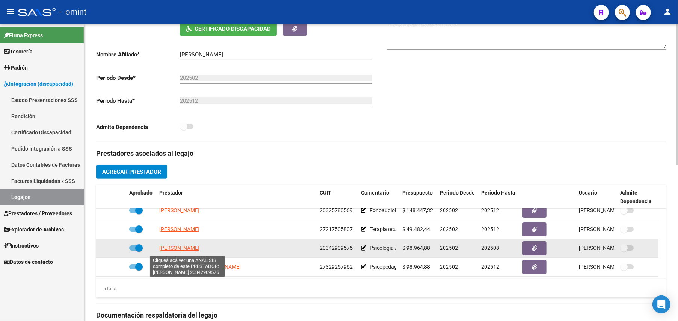
click at [189, 251] on span "[PERSON_NAME]" at bounding box center [179, 248] width 40 height 6
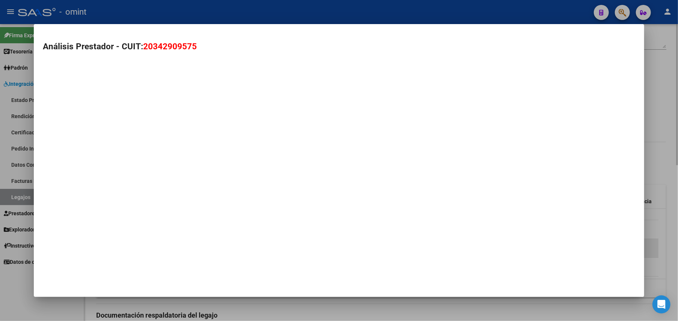
type textarea "20342909575"
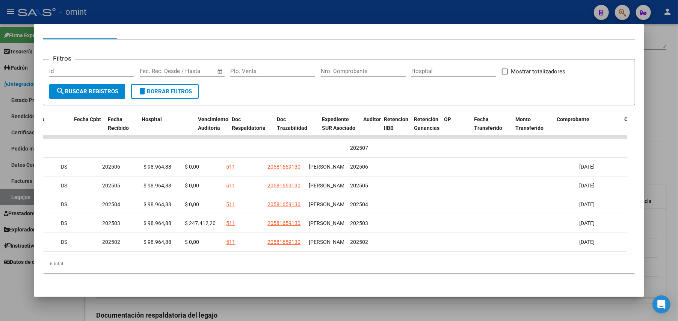
scroll to position [0, 0]
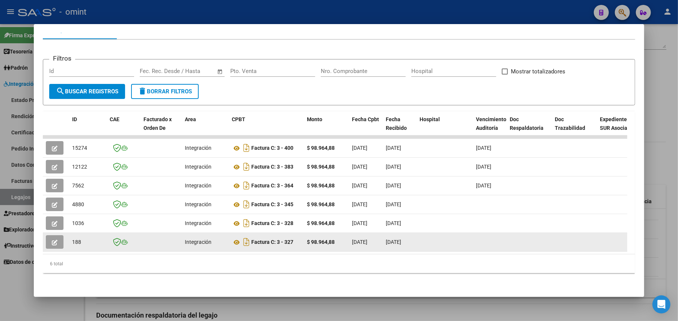
click at [56, 239] on icon "button" at bounding box center [55, 242] width 6 height 6
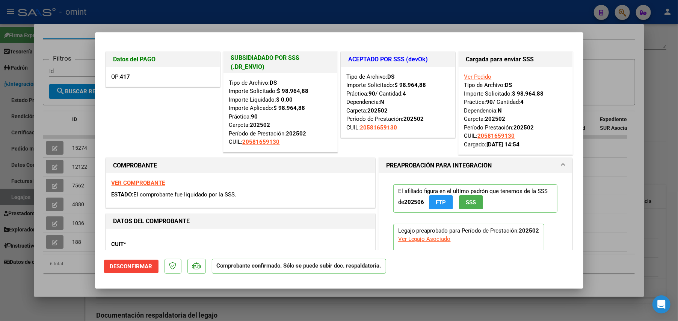
click at [609, 70] on div at bounding box center [339, 160] width 678 height 321
type input "$ 0,00"
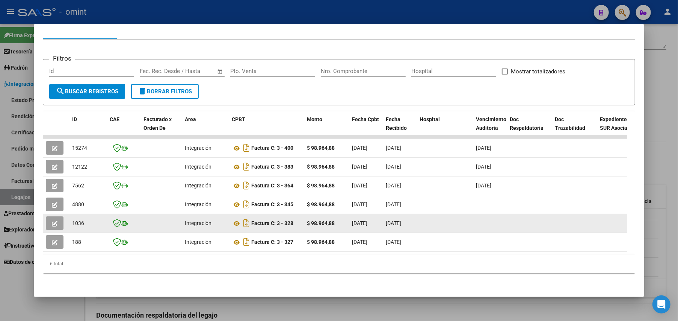
click at [53, 221] on icon "button" at bounding box center [55, 224] width 6 height 6
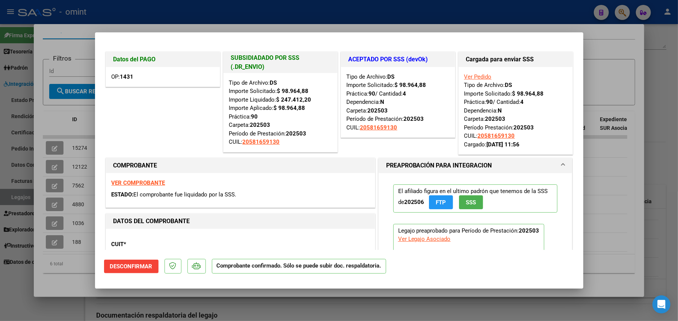
click at [631, 92] on div at bounding box center [339, 160] width 678 height 321
type input "$ 0,00"
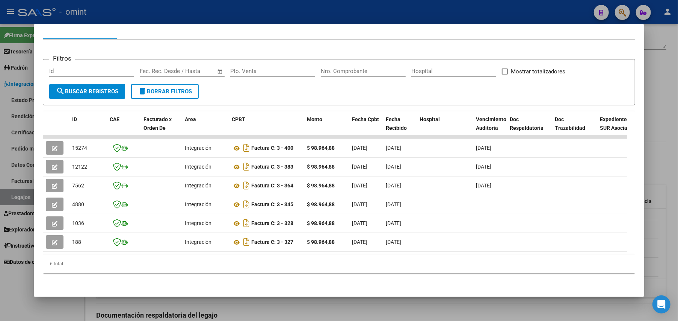
click at [661, 99] on div at bounding box center [339, 160] width 678 height 321
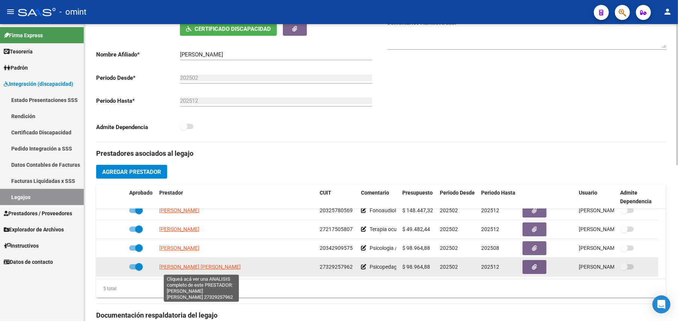
click at [214, 267] on span "[PERSON_NAME] [PERSON_NAME]" at bounding box center [200, 266] width 82 height 6
type textarea "27329257962"
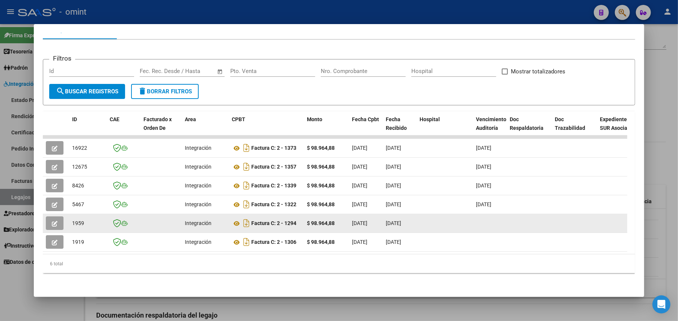
click at [56, 221] on icon "button" at bounding box center [55, 224] width 6 height 6
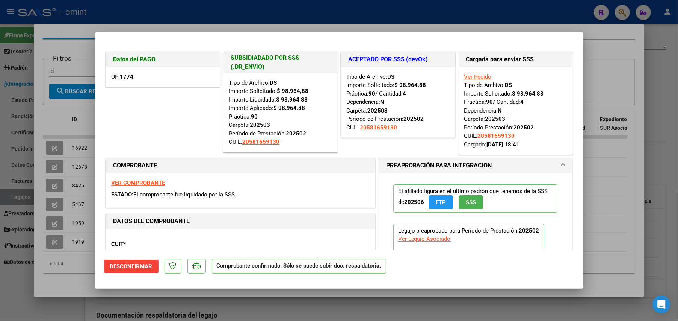
click at [632, 68] on div at bounding box center [339, 160] width 678 height 321
type input "$ 0,00"
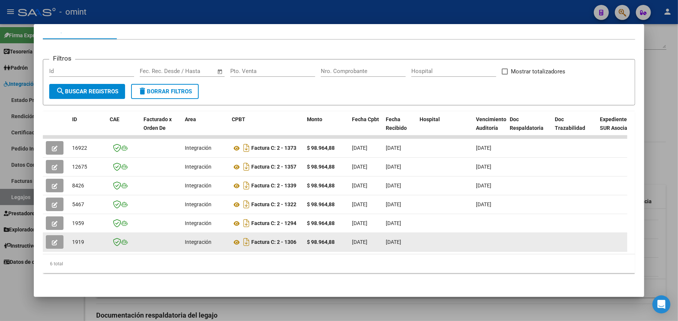
click at [56, 239] on icon "button" at bounding box center [55, 242] width 6 height 6
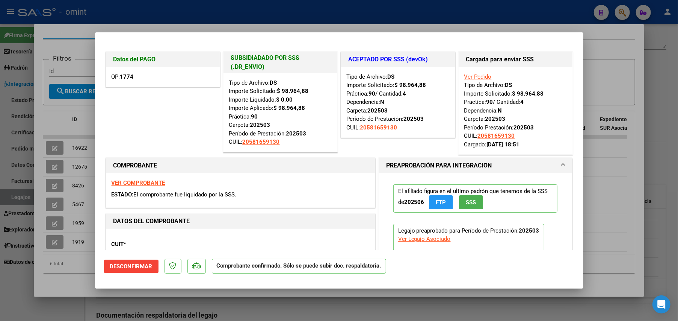
click at [617, 79] on div at bounding box center [339, 160] width 678 height 321
type input "$ 0,00"
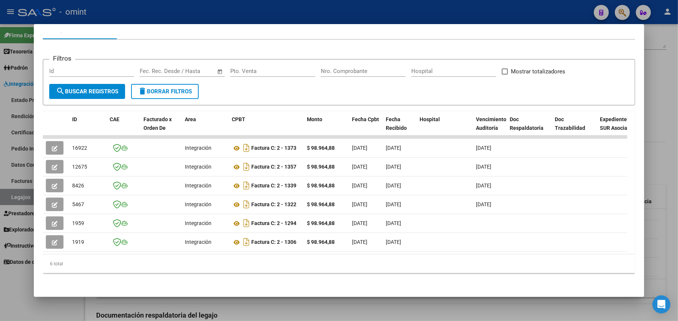
click at [656, 155] on div at bounding box center [339, 160] width 678 height 321
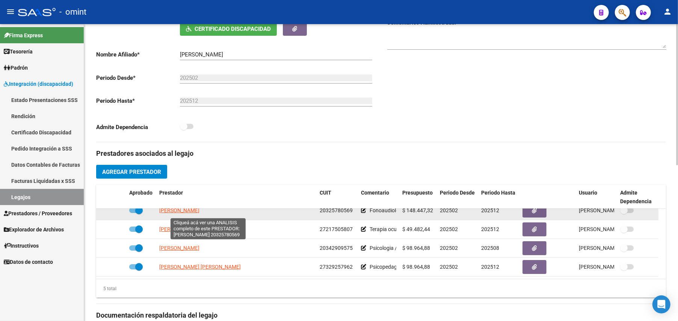
click at [200, 211] on span "[PERSON_NAME]" at bounding box center [179, 210] width 40 height 6
type textarea "20325780569"
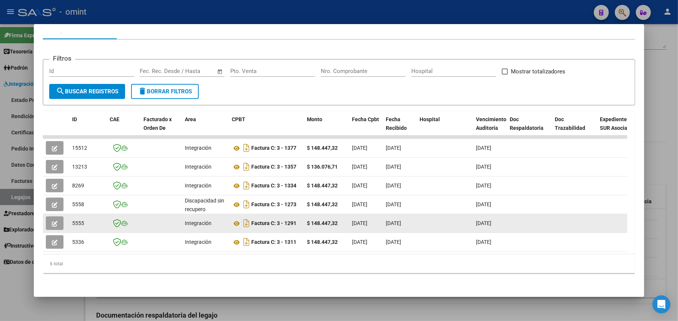
click at [49, 216] on button "button" at bounding box center [55, 223] width 18 height 14
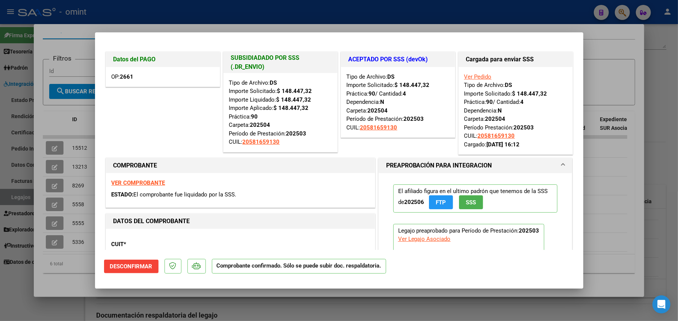
scroll to position [182, 0]
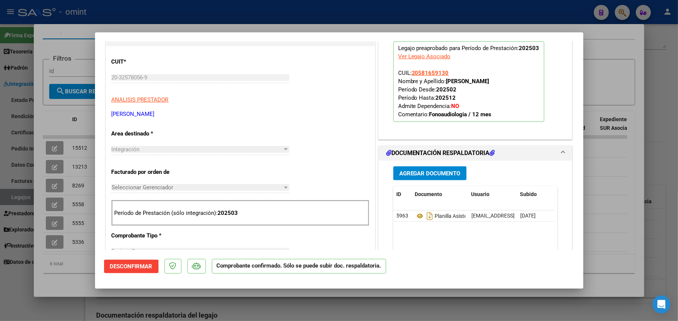
click at [619, 220] on div at bounding box center [339, 160] width 678 height 321
type input "$ 0,00"
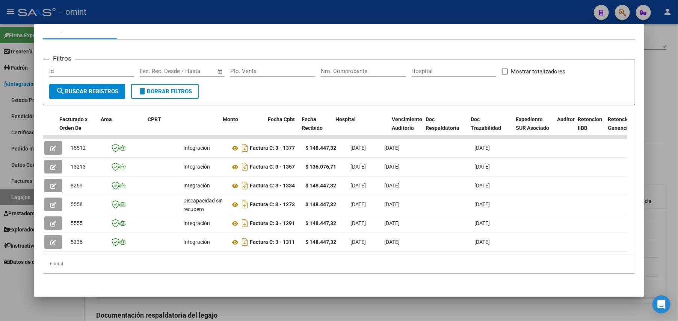
scroll to position [0, 0]
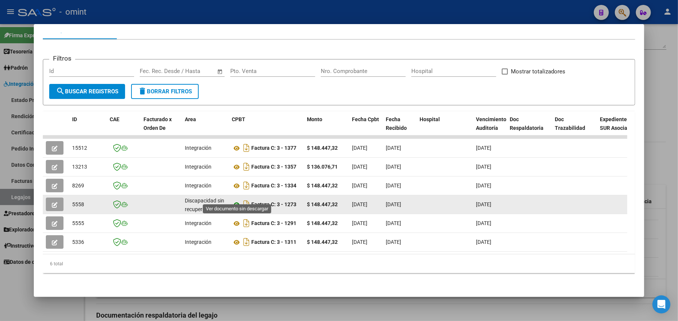
click at [238, 200] on icon at bounding box center [237, 204] width 10 height 9
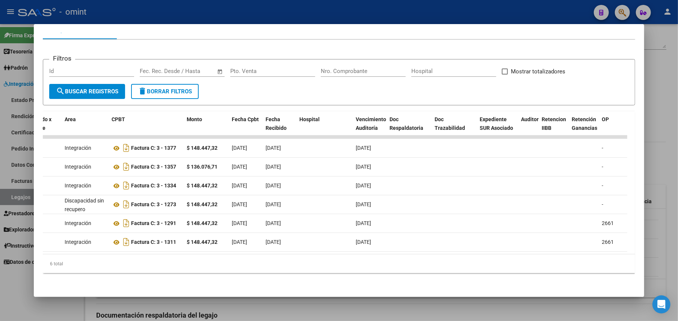
scroll to position [0, 101]
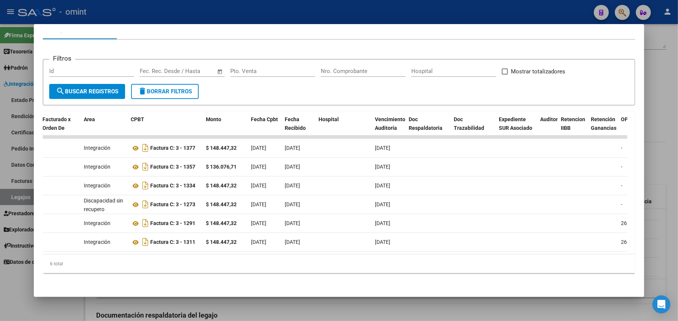
click at [277, 276] on div "Filtros Id Start date – End date Fec. Rec. Desde / Hasta Pto. Venta Nro. Compro…" at bounding box center [339, 158] width 593 height 239
click at [648, 90] on div at bounding box center [339, 160] width 678 height 321
